Goal: Task Accomplishment & Management: Use online tool/utility

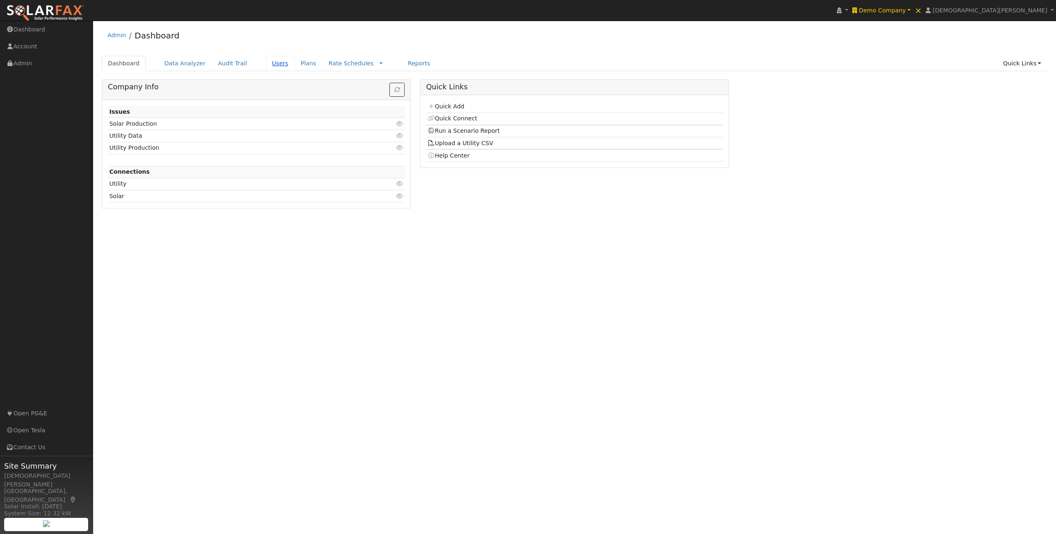
click at [272, 64] on link "Users" at bounding box center [280, 63] width 29 height 15
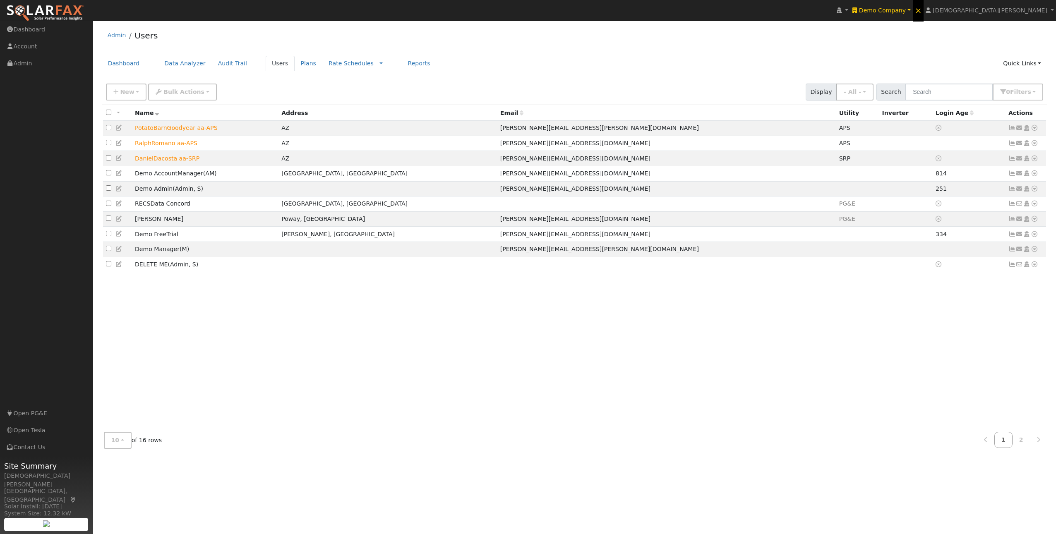
click at [922, 12] on span "×" at bounding box center [918, 10] width 7 height 10
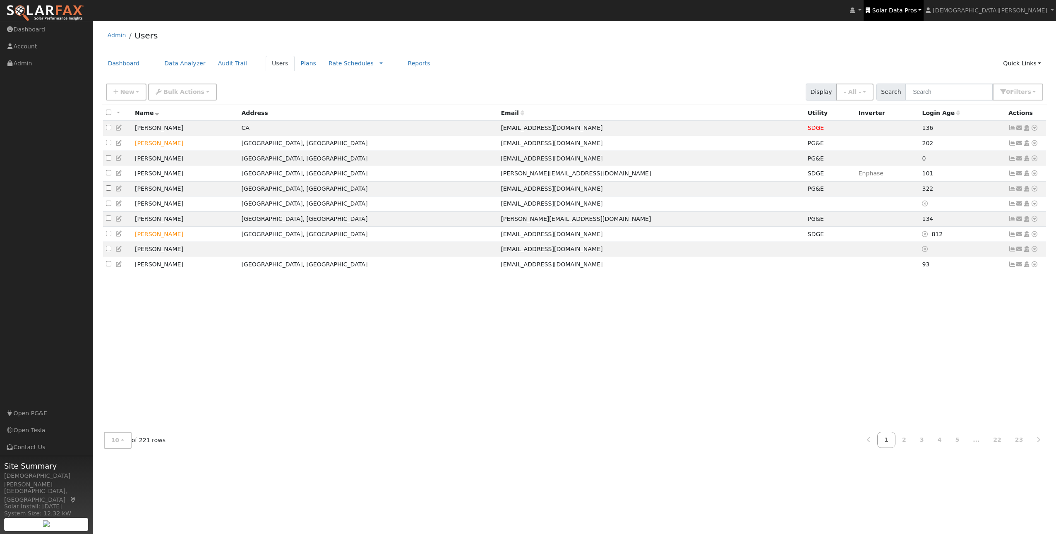
click at [917, 12] on span "Solar Data Pros" at bounding box center [894, 10] width 45 height 7
click at [915, 62] on div "[GEOGRAPHIC_DATA], [GEOGRAPHIC_DATA]" at bounding box center [861, 65] width 153 height 7
type input "Got [PERSON_NAME]?"
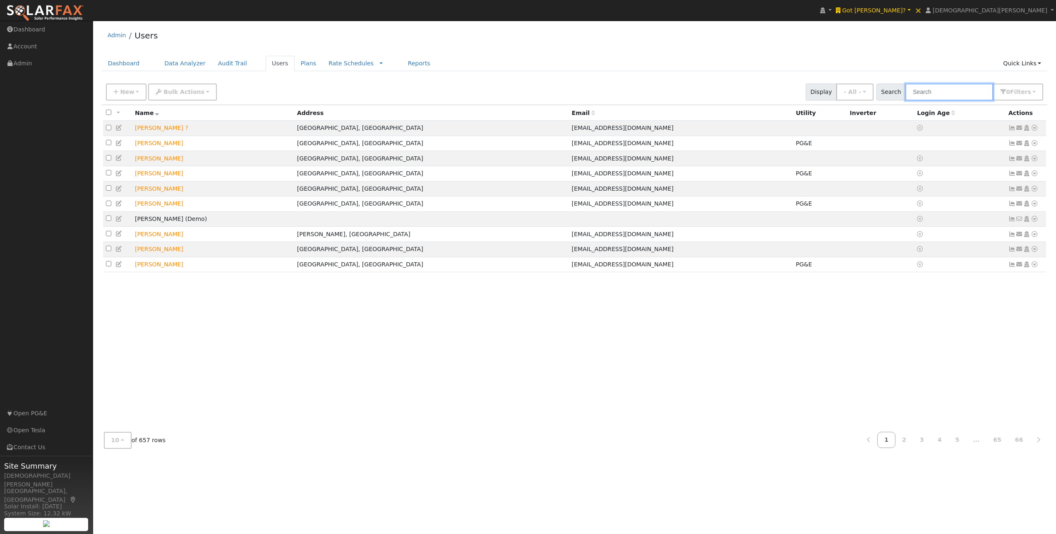
click at [945, 89] on input "text" at bounding box center [949, 92] width 88 height 17
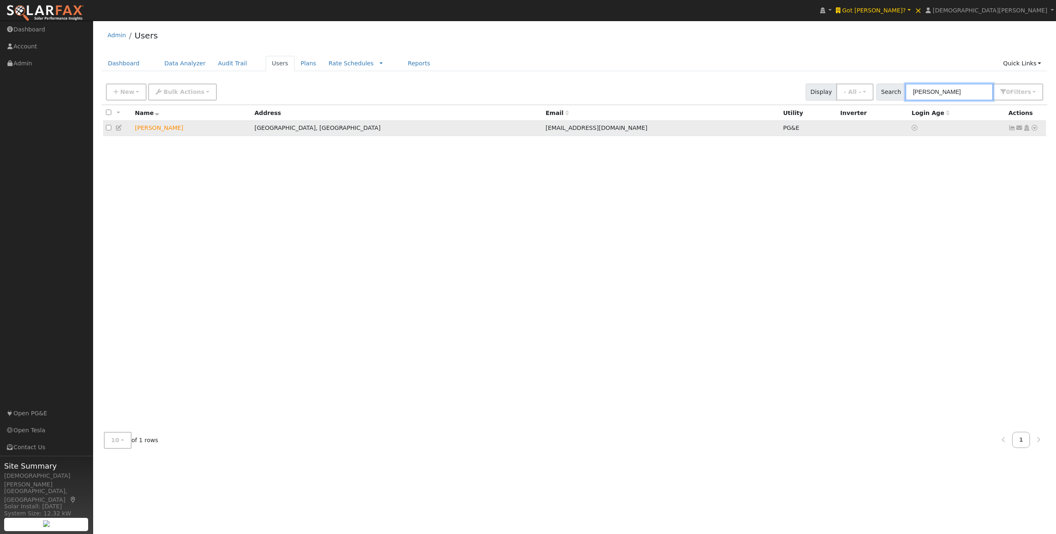
type input "[PERSON_NAME]"
click at [1035, 130] on icon at bounding box center [1034, 128] width 7 height 6
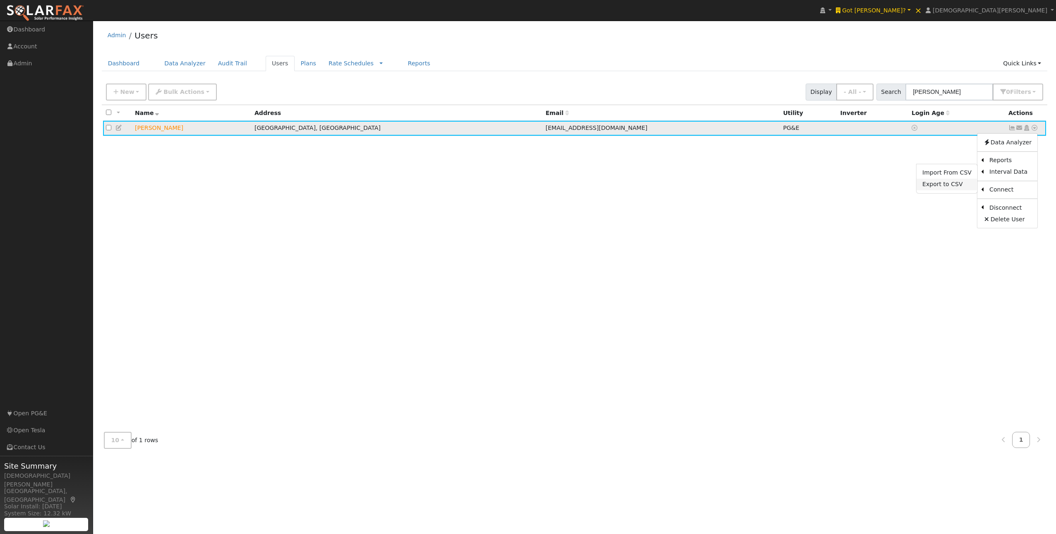
click at [958, 184] on link "Export to CSV" at bounding box center [946, 185] width 61 height 12
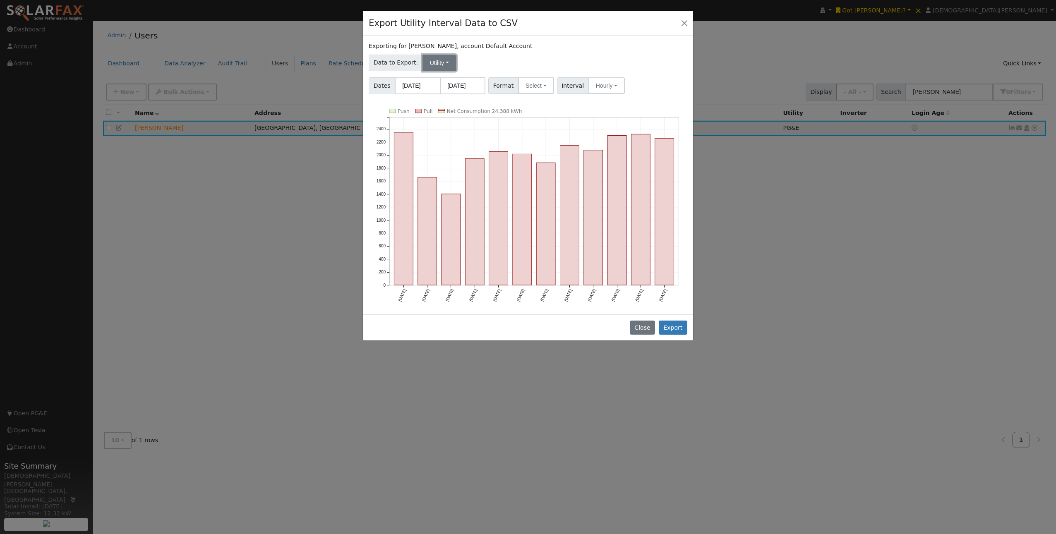
click at [448, 60] on button "Utility" at bounding box center [439, 63] width 34 height 17
click at [477, 48] on label "Exporting for [PERSON_NAME], account Default Account" at bounding box center [450, 46] width 163 height 9
click at [528, 86] on button "Select" at bounding box center [536, 85] width 36 height 17
click at [540, 182] on link "OpenSolar" at bounding box center [546, 180] width 59 height 12
click at [602, 90] on button "Hourly" at bounding box center [618, 85] width 36 height 17
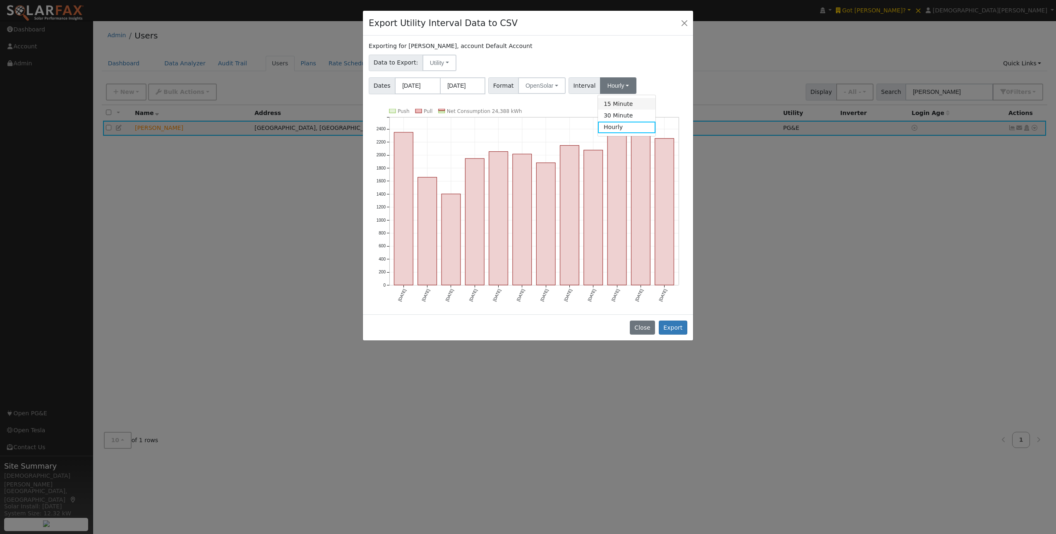
click at [611, 106] on link "15 Minute" at bounding box center [627, 104] width 58 height 12
click at [624, 80] on button "15 Minute" at bounding box center [622, 85] width 45 height 17
click at [617, 126] on link "Hourly" at bounding box center [627, 128] width 58 height 12
click at [674, 331] on button "Export" at bounding box center [673, 328] width 29 height 14
